Goal: Task Accomplishment & Management: Use online tool/utility

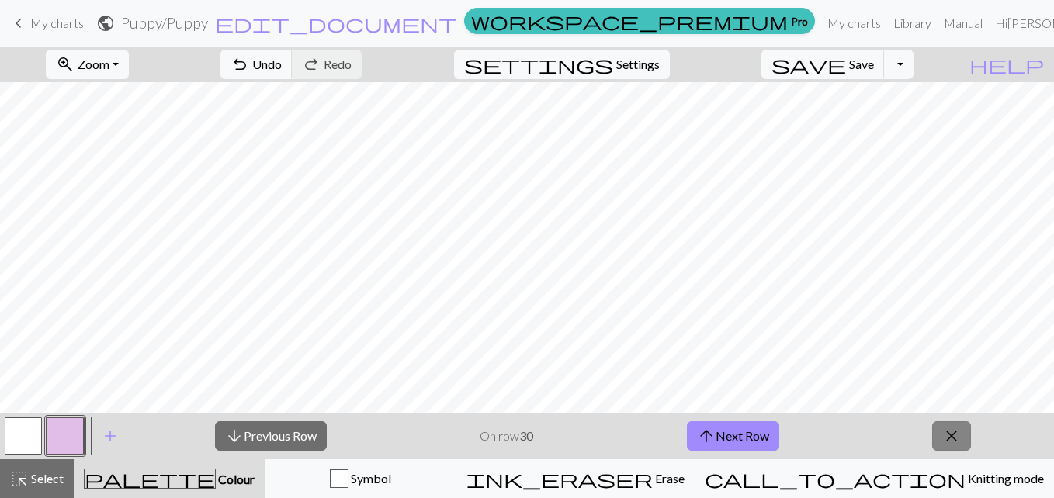
click at [946, 437] on span "close" at bounding box center [951, 436] width 19 height 22
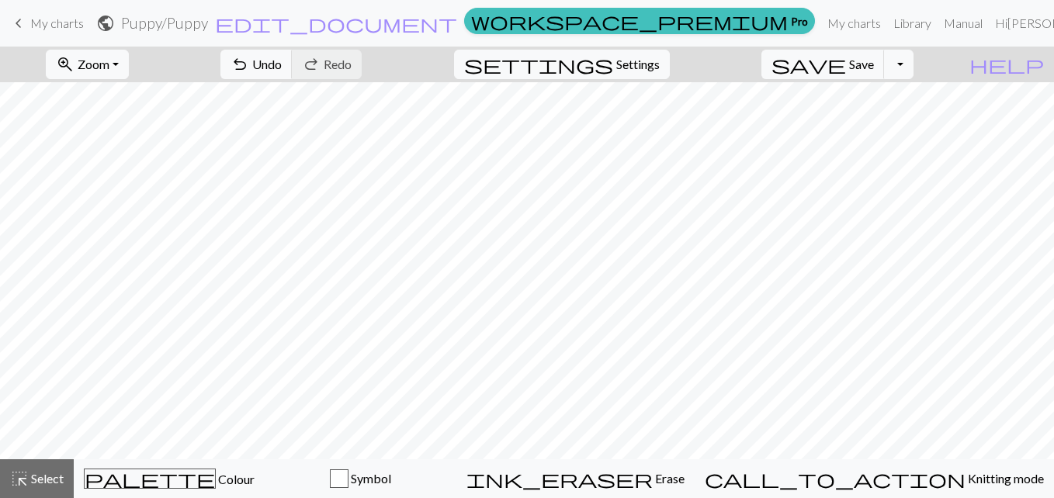
scroll to position [558, 0]
click at [31, 477] on span "Select" at bounding box center [46, 478] width 35 height 15
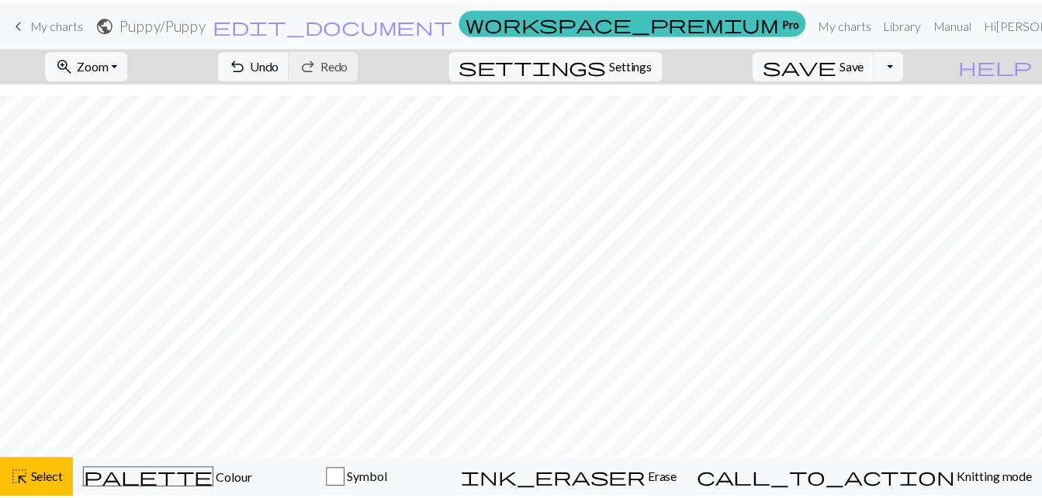
scroll to position [519, 0]
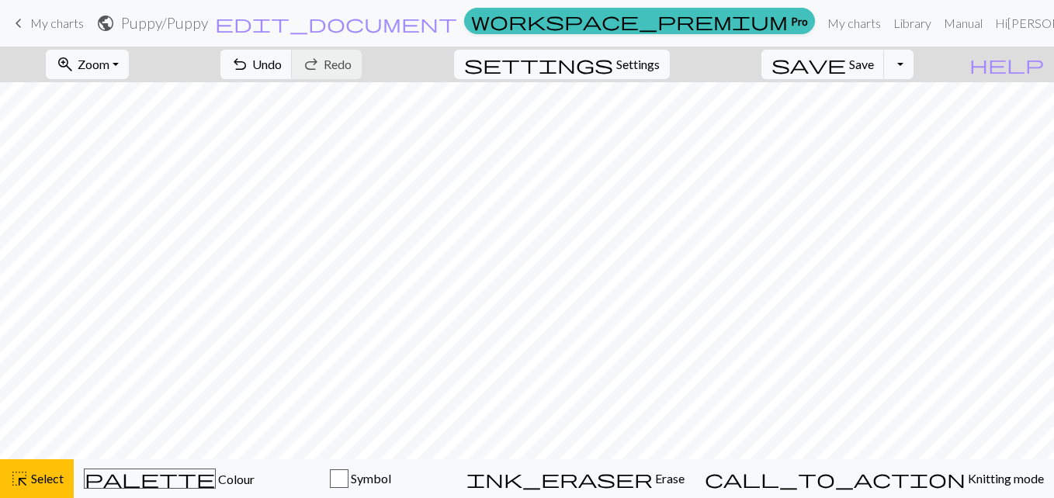
click at [21, 19] on span "keyboard_arrow_left" at bounding box center [18, 23] width 19 height 22
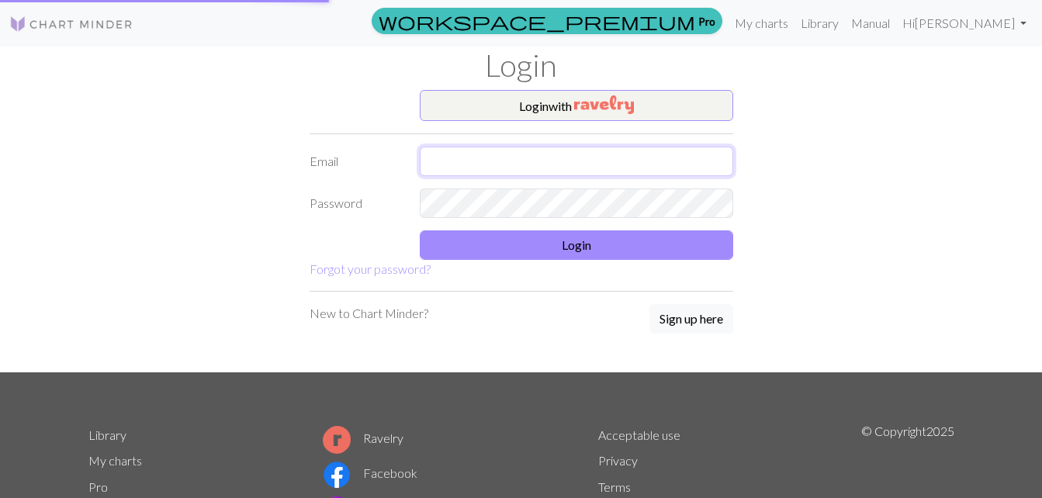
type input "[EMAIL_ADDRESS][DOMAIN_NAME]"
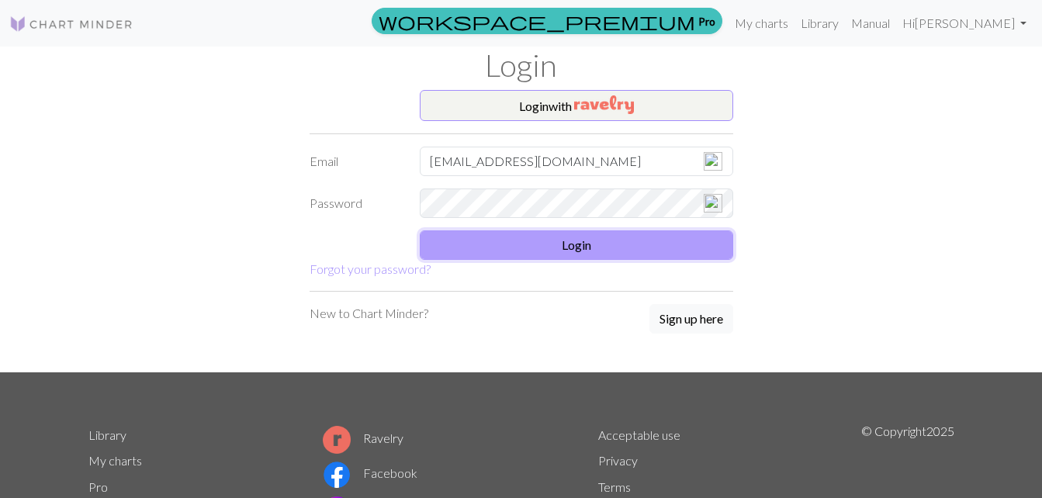
click at [593, 243] on button "Login" at bounding box center [577, 245] width 314 height 29
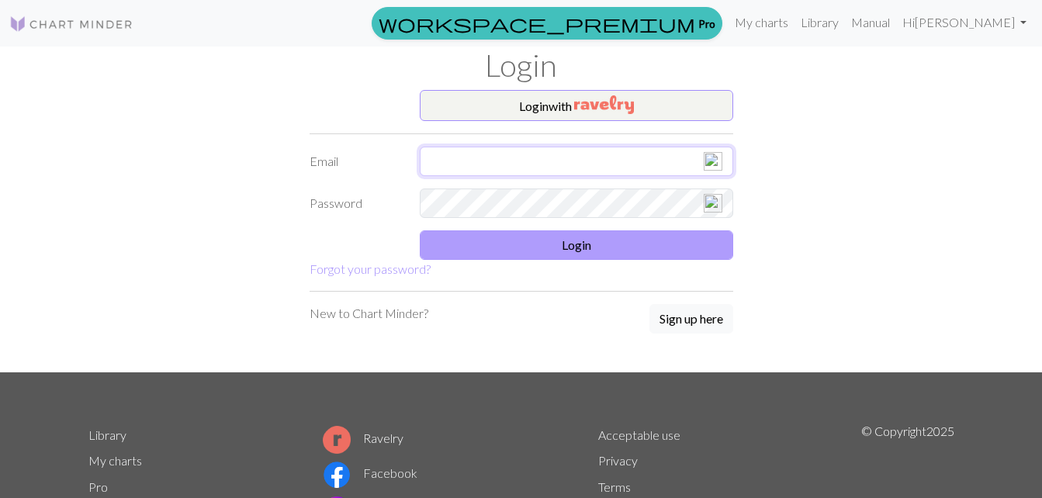
type input "[EMAIL_ADDRESS][DOMAIN_NAME]"
click at [587, 244] on button "Login" at bounding box center [577, 245] width 314 height 29
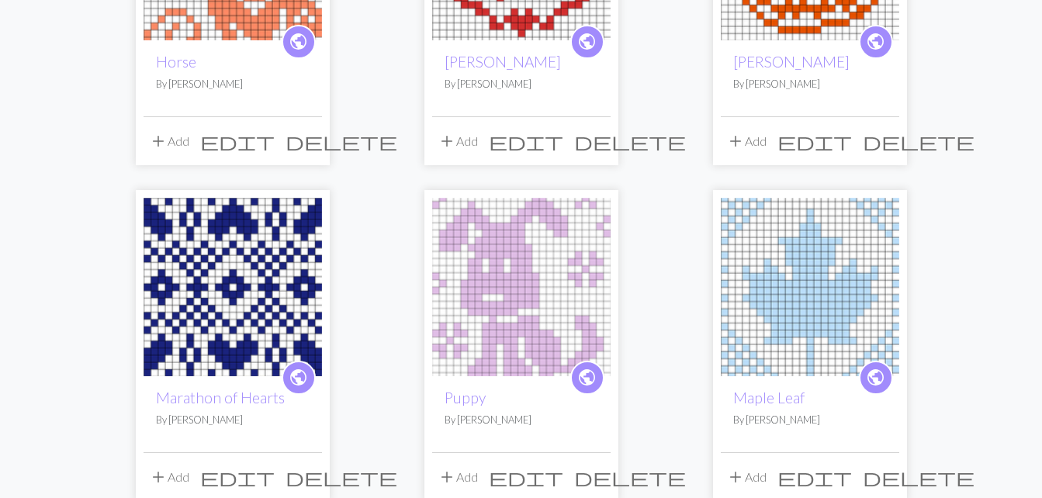
scroll to position [973, 0]
click at [469, 291] on img at bounding box center [521, 286] width 179 height 179
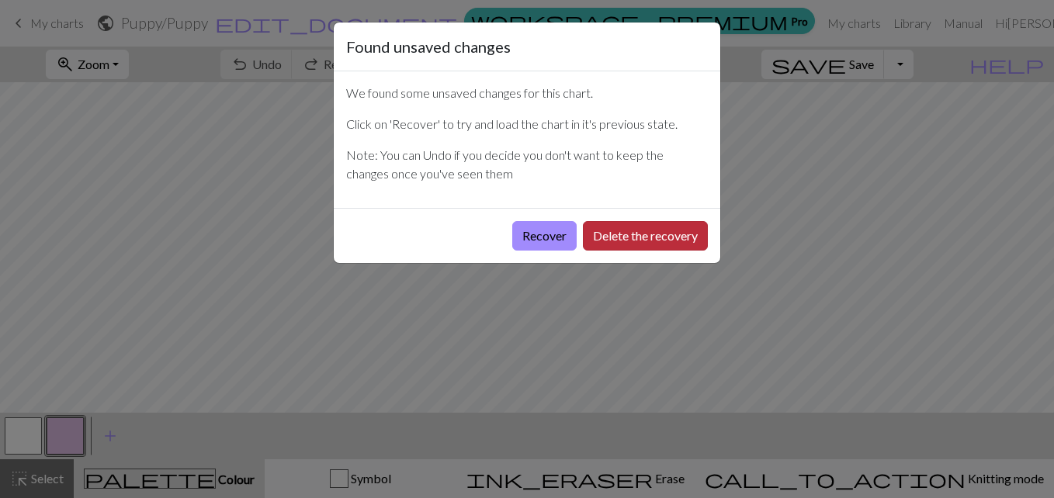
click at [632, 228] on button "Delete the recovery" at bounding box center [645, 235] width 125 height 29
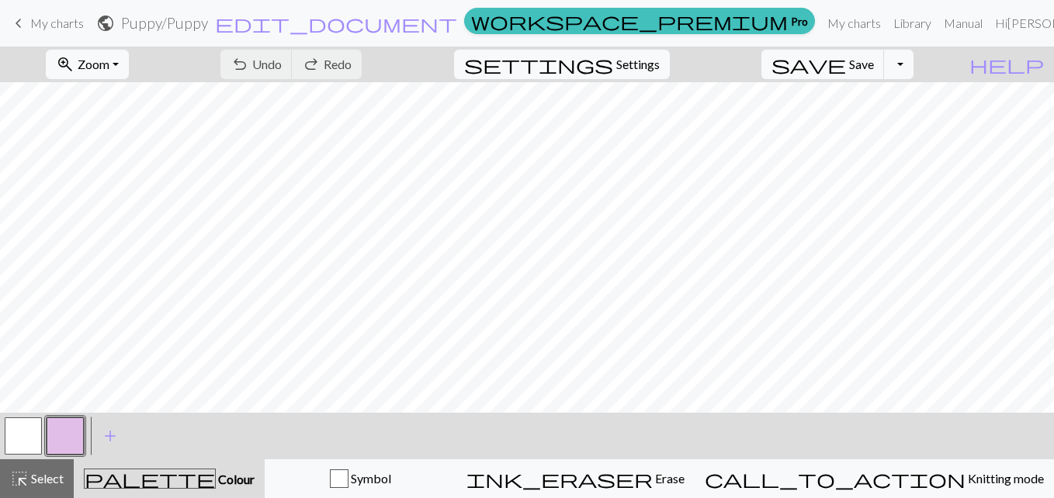
scroll to position [234, 0]
click at [19, 435] on button "button" at bounding box center [23, 436] width 37 height 37
click at [129, 63] on button "zoom_in Zoom Zoom" at bounding box center [87, 64] width 83 height 29
click at [117, 187] on button "50%" at bounding box center [108, 186] width 123 height 25
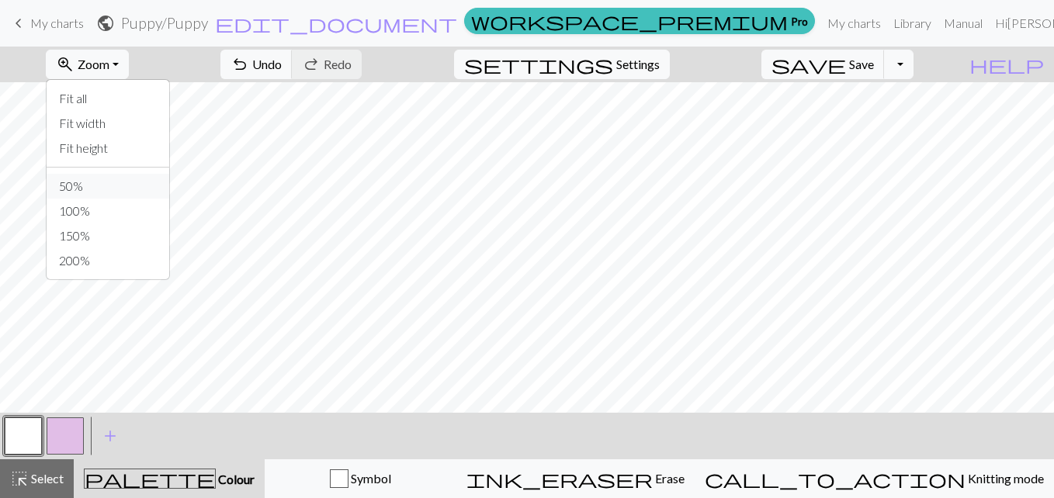
scroll to position [15, 0]
click at [873, 68] on button "save Save Save" at bounding box center [822, 64] width 123 height 29
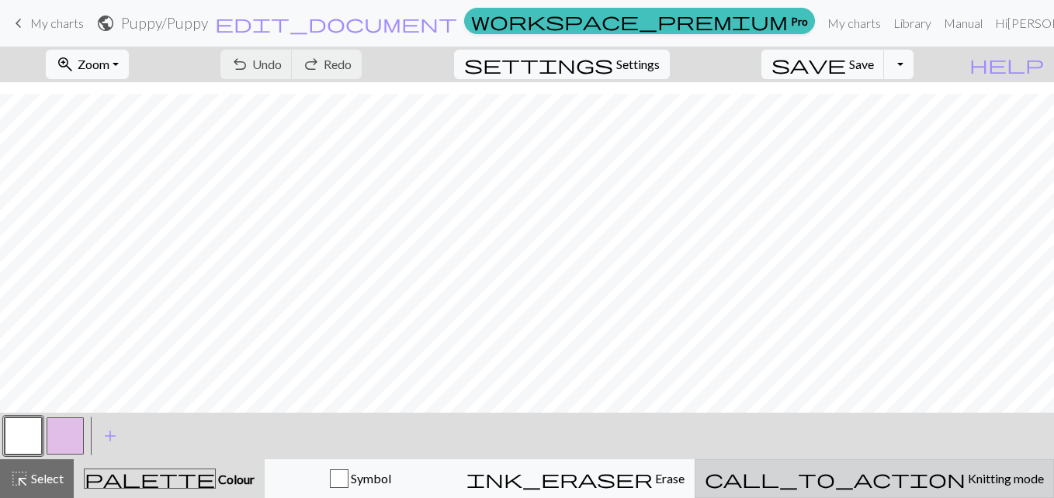
click at [966, 473] on span "Knitting mode" at bounding box center [1005, 478] width 78 height 15
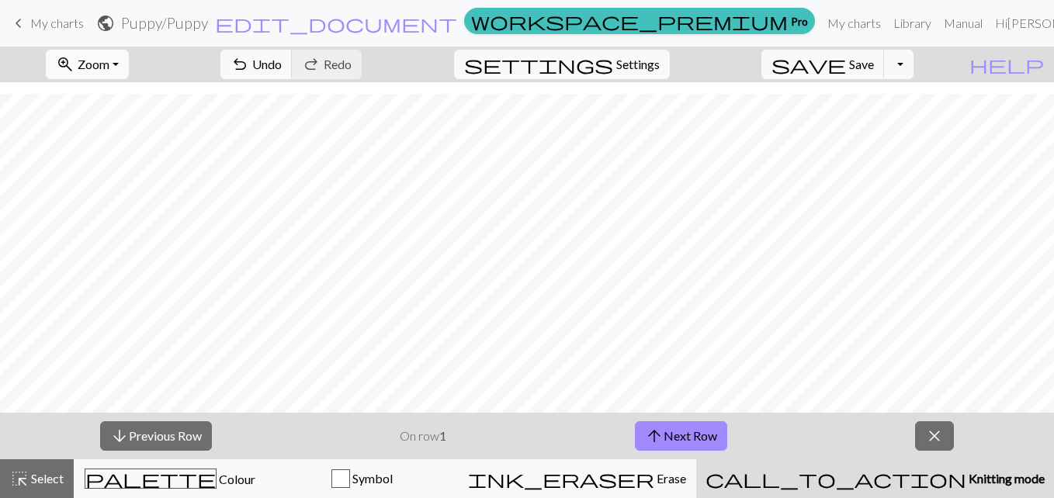
click at [129, 63] on button "zoom_in Zoom Zoom" at bounding box center [87, 64] width 83 height 29
click at [116, 235] on button "150%" at bounding box center [108, 236] width 123 height 25
click at [699, 432] on button "arrow_upward Next Row" at bounding box center [681, 435] width 92 height 29
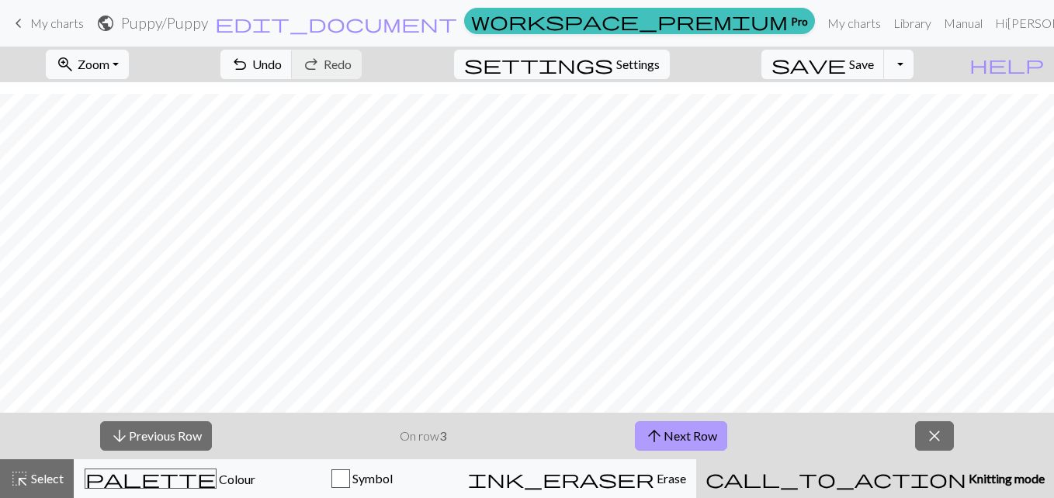
click at [699, 432] on button "arrow_upward Next Row" at bounding box center [681, 435] width 92 height 29
click at [671, 441] on button "arrow_upward Next Row" at bounding box center [681, 435] width 92 height 29
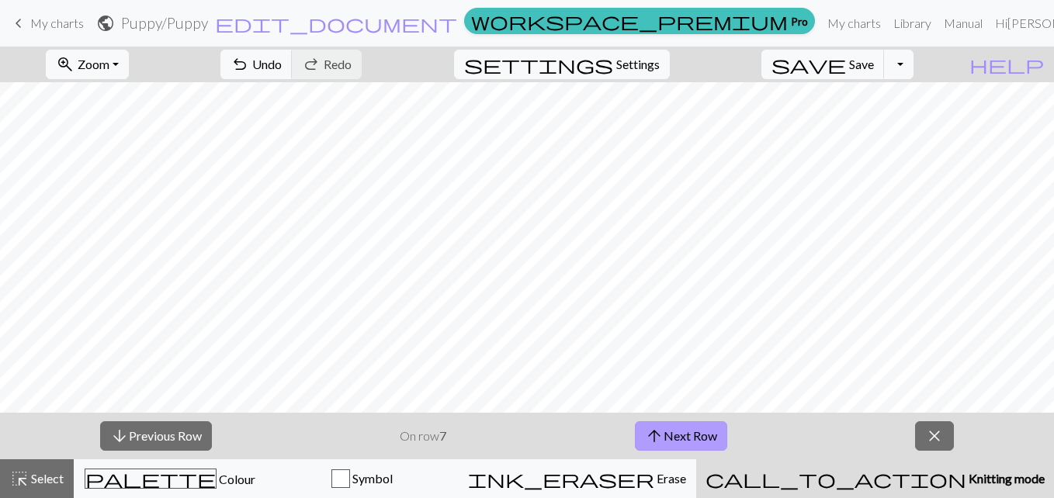
click at [685, 431] on button "arrow_upward Next Row" at bounding box center [681, 435] width 92 height 29
click at [700, 438] on button "arrow_upward Next Row" at bounding box center [681, 435] width 92 height 29
click at [678, 432] on button "arrow_upward Next Row" at bounding box center [681, 435] width 92 height 29
click at [709, 434] on button "arrow_upward Next Row" at bounding box center [683, 435] width 92 height 29
click at [701, 435] on button "arrow_upward Next Row" at bounding box center [683, 435] width 92 height 29
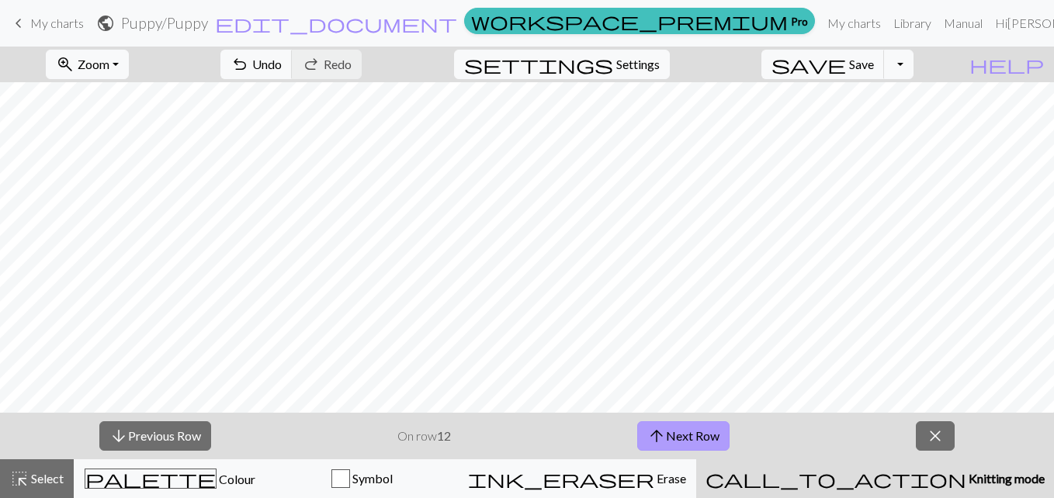
click at [669, 429] on button "arrow_upward Next Row" at bounding box center [683, 435] width 92 height 29
click at [695, 427] on button "arrow_upward Next Row" at bounding box center [683, 435] width 92 height 29
click at [694, 437] on button "arrow_upward Next Row" at bounding box center [683, 435] width 92 height 29
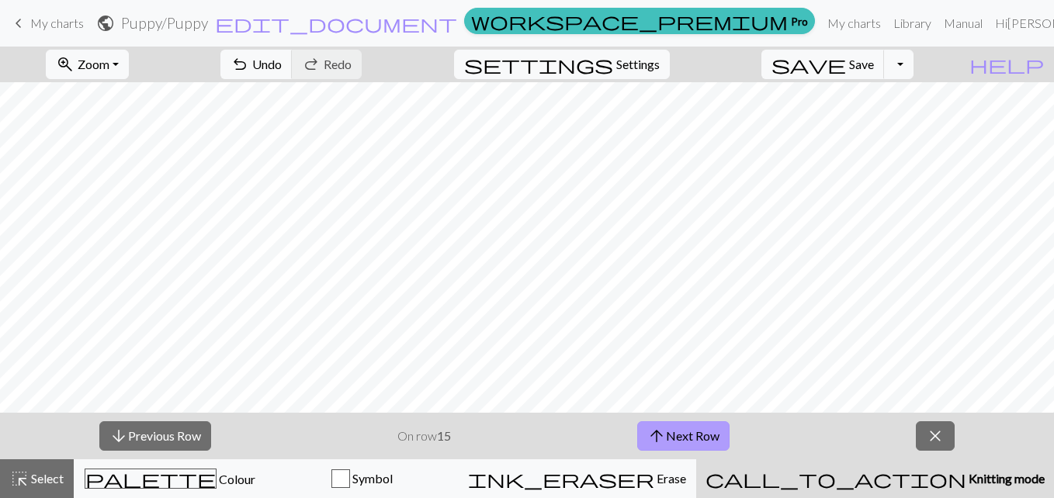
click at [678, 439] on button "arrow_upward Next Row" at bounding box center [683, 435] width 92 height 29
click at [691, 430] on button "arrow_upward Next Row" at bounding box center [683, 435] width 92 height 29
click at [682, 430] on button "arrow_upward Next Row" at bounding box center [683, 435] width 92 height 29
click at [681, 428] on button "arrow_upward Next Row" at bounding box center [683, 435] width 92 height 29
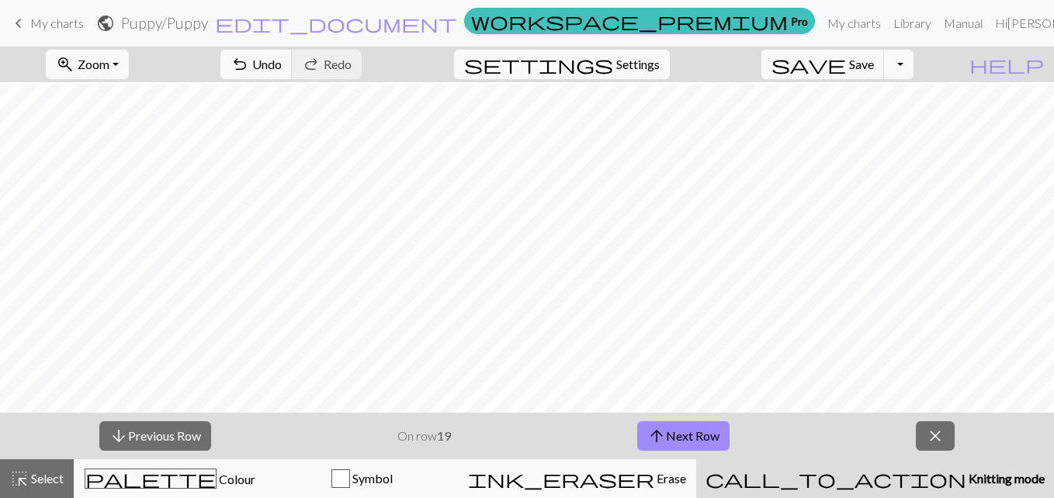
scroll to position [287, 0]
click at [688, 428] on button "arrow_upward Next Row" at bounding box center [683, 435] width 92 height 29
click at [703, 429] on button "arrow_upward Next Row" at bounding box center [683, 435] width 92 height 29
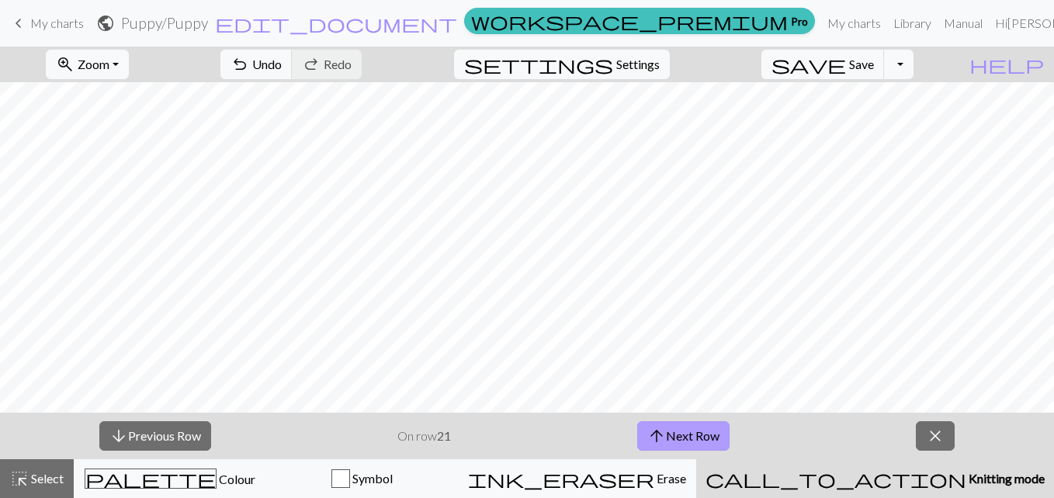
click at [711, 443] on button "arrow_upward Next Row" at bounding box center [683, 435] width 92 height 29
click at [700, 437] on button "arrow_upward Next Row" at bounding box center [683, 435] width 92 height 29
click at [702, 437] on button "arrow_upward Next Row" at bounding box center [683, 435] width 92 height 29
